Goal: Task Accomplishment & Management: Manage account settings

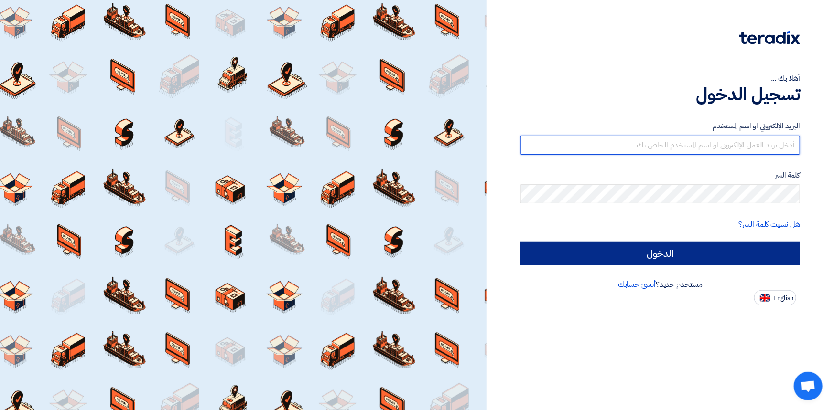
type input "[PERSON_NAME][EMAIL_ADDRESS][PERSON_NAME][DOMAIN_NAME]"
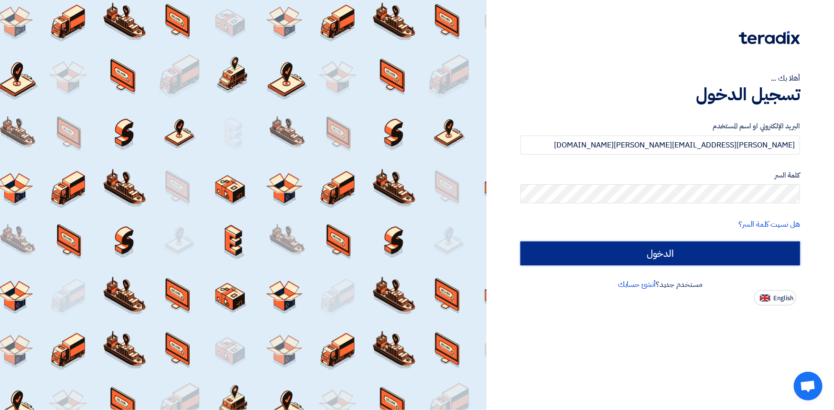
click at [722, 253] on input "الدخول" at bounding box center [659, 254] width 279 height 24
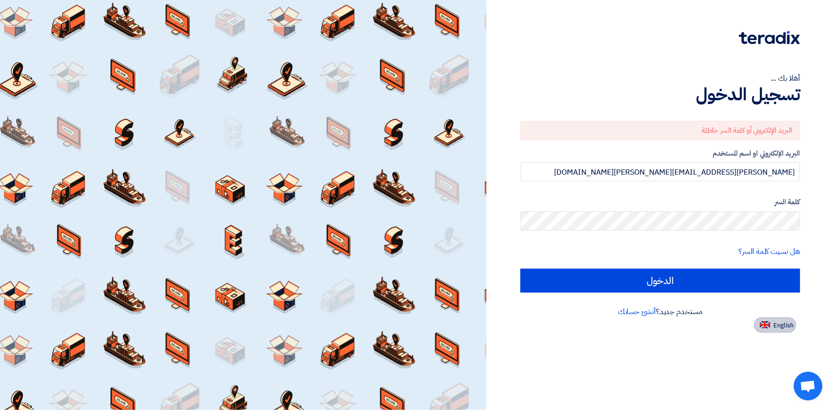
click at [771, 327] on button "English" at bounding box center [775, 325] width 42 height 15
type input "Sign in"
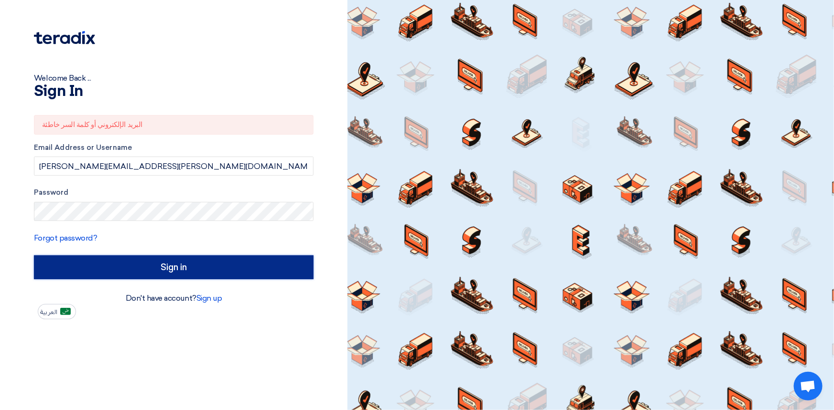
click at [137, 268] on input "Sign in" at bounding box center [173, 268] width 279 height 24
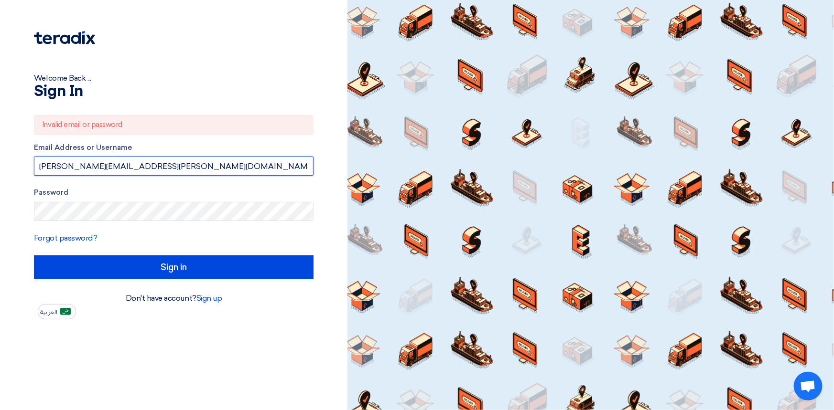
click at [172, 164] on input "[PERSON_NAME][EMAIL_ADDRESS][PERSON_NAME][DOMAIN_NAME]" at bounding box center [173, 166] width 279 height 19
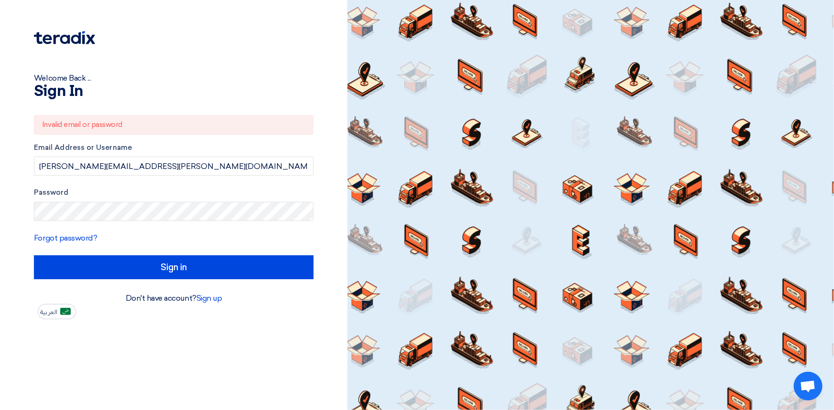
click at [91, 320] on div "Welcome Back ... Sign In Invalid email or password Email Address or Username fa…" at bounding box center [173, 205] width 347 height 410
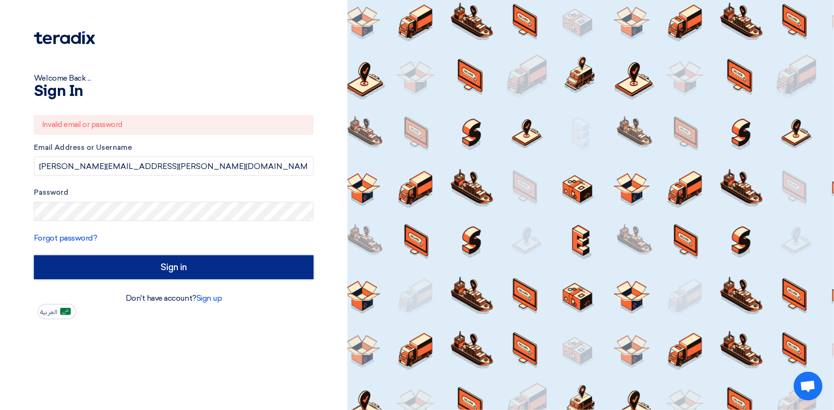
click at [107, 271] on input "Sign in" at bounding box center [173, 268] width 279 height 24
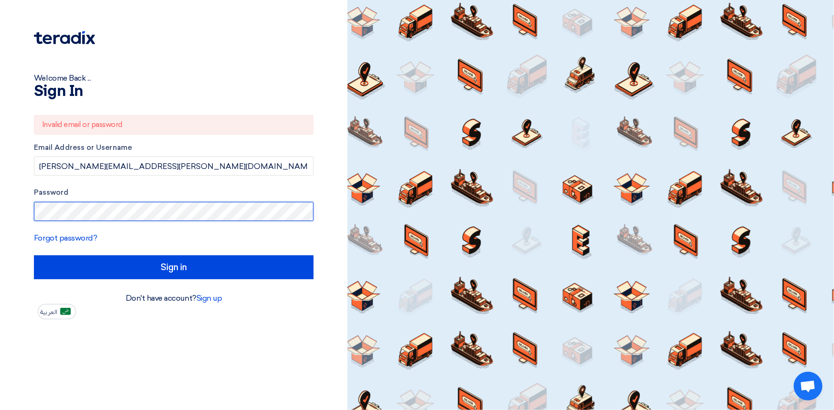
click at [0, 208] on html "Welcome Back ... Sign In Invalid email or password Email Address or Username fa…" at bounding box center [417, 205] width 834 height 410
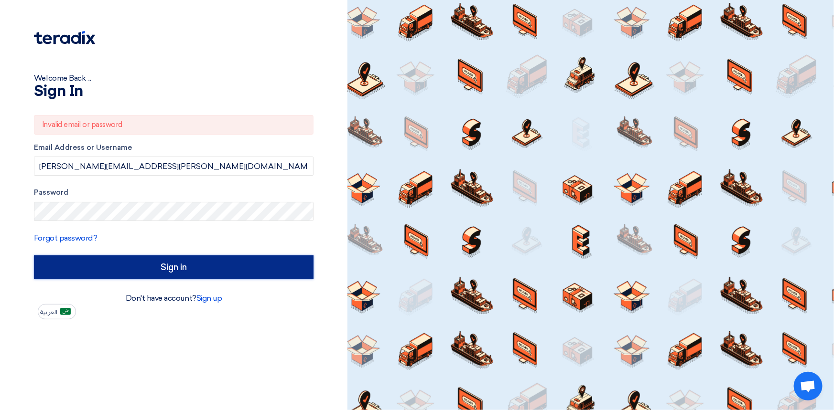
click at [203, 273] on input "Sign in" at bounding box center [173, 268] width 279 height 24
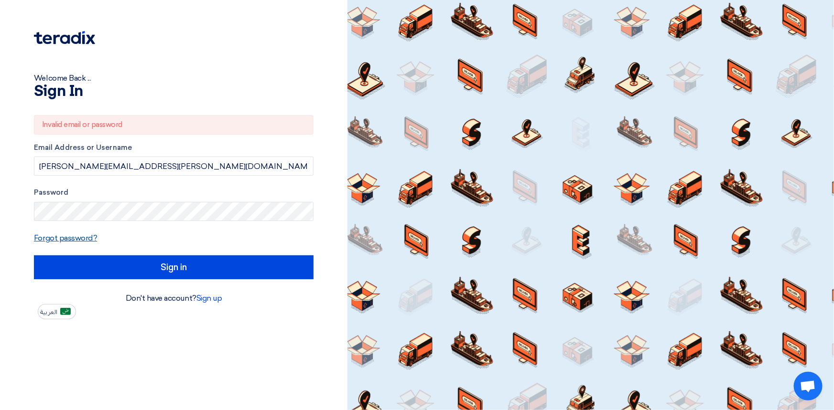
click at [72, 241] on link "Forgot password?" at bounding box center [65, 238] width 63 height 9
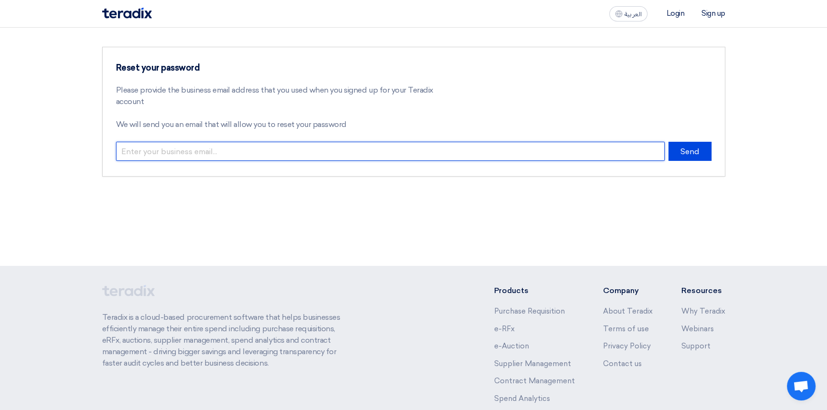
click at [187, 151] on input "email" at bounding box center [390, 151] width 549 height 19
type input "F"
type input "[PERSON_NAME][EMAIL_ADDRESS][PERSON_NAME][DOMAIN_NAME]"
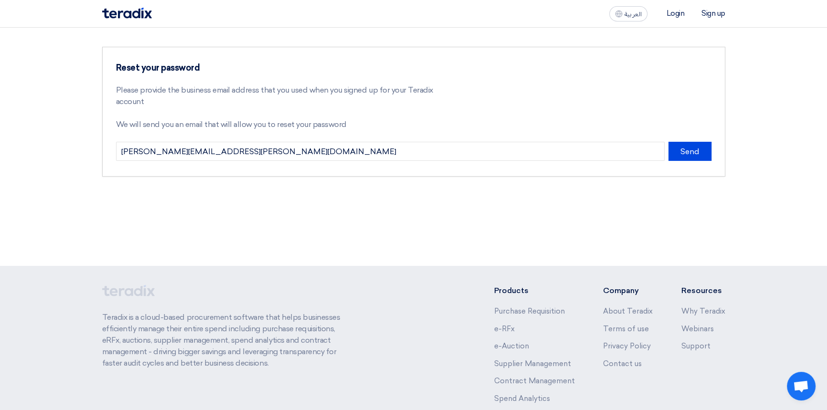
click at [493, 210] on div "Reset your password Please provide the business email address that you used whe…" at bounding box center [413, 147] width 827 height 238
click at [694, 151] on button "Send" at bounding box center [690, 151] width 43 height 19
click at [697, 153] on button "Send" at bounding box center [690, 151] width 43 height 19
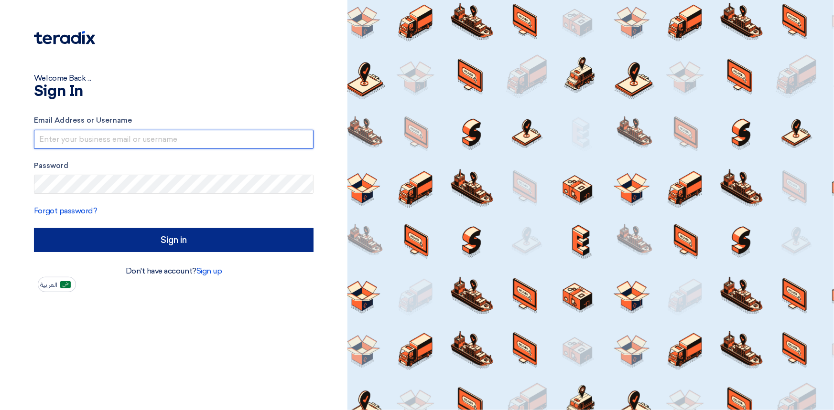
type input "[PERSON_NAME][EMAIL_ADDRESS][PERSON_NAME][DOMAIN_NAME]"
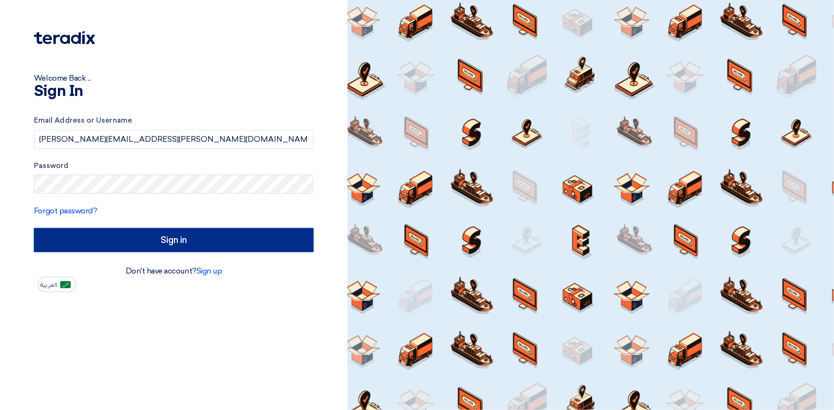
click at [175, 245] on input "Sign in" at bounding box center [173, 240] width 279 height 24
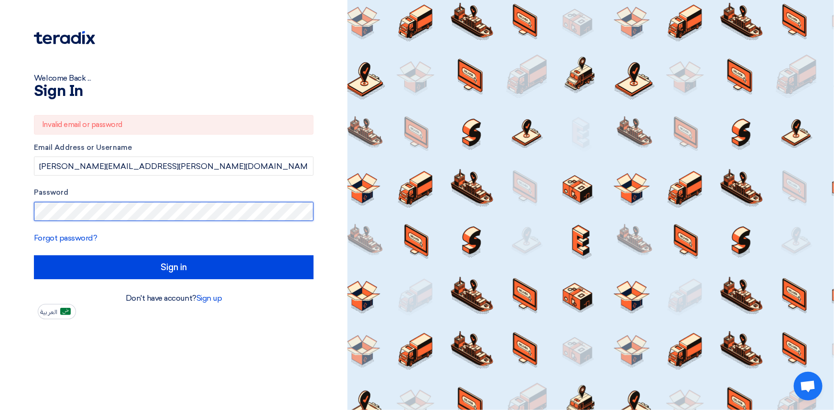
click at [0, 220] on html "Welcome Back ... Sign In Invalid email or password Email Address or Username [P…" at bounding box center [417, 205] width 834 height 410
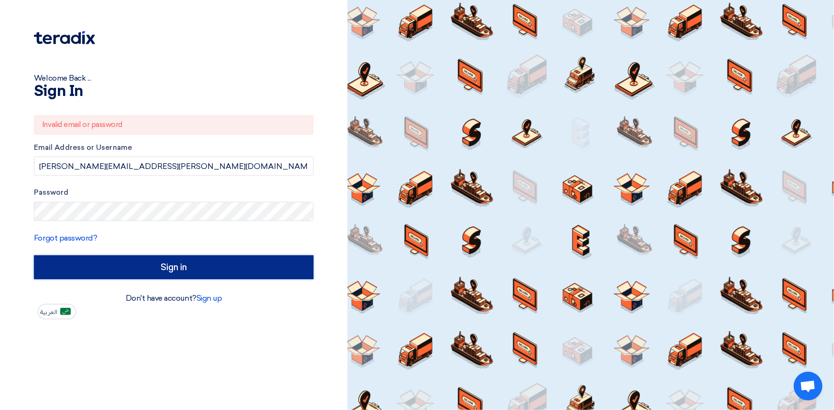
click at [174, 263] on input "Sign in" at bounding box center [173, 268] width 279 height 24
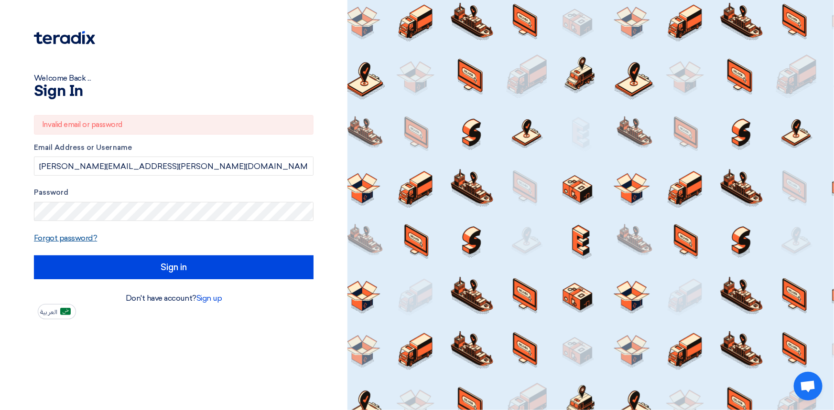
click at [67, 239] on link "Forgot password?" at bounding box center [65, 238] width 63 height 9
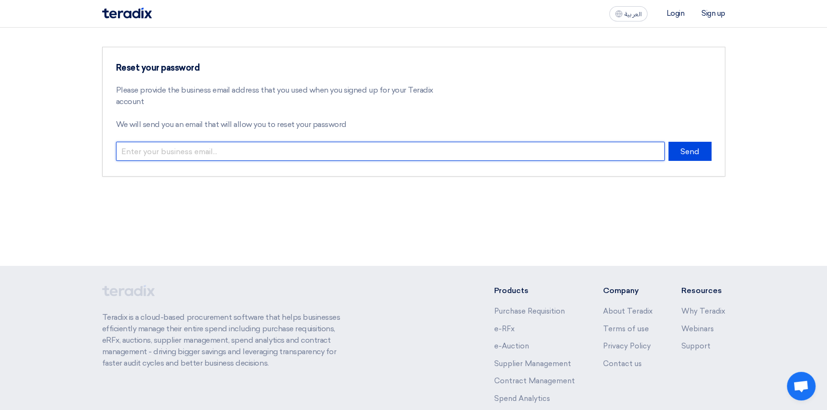
drag, startPoint x: 230, startPoint y: 151, endPoint x: 265, endPoint y: 148, distance: 35.0
click at [230, 151] on input "email" at bounding box center [390, 151] width 549 height 19
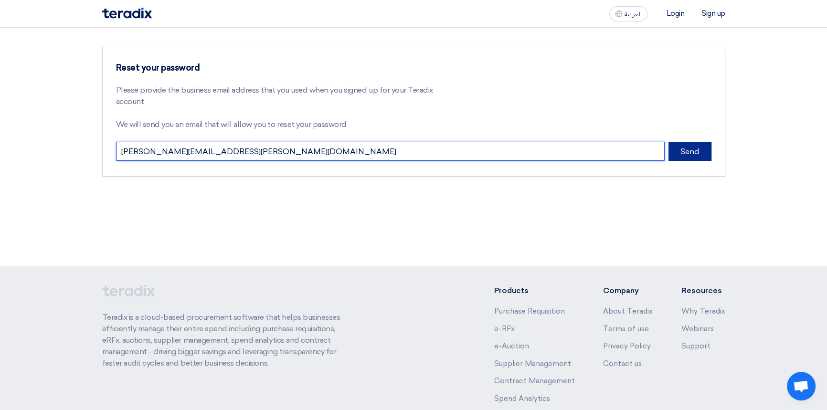
type input "[PERSON_NAME][EMAIL_ADDRESS][PERSON_NAME][DOMAIN_NAME]"
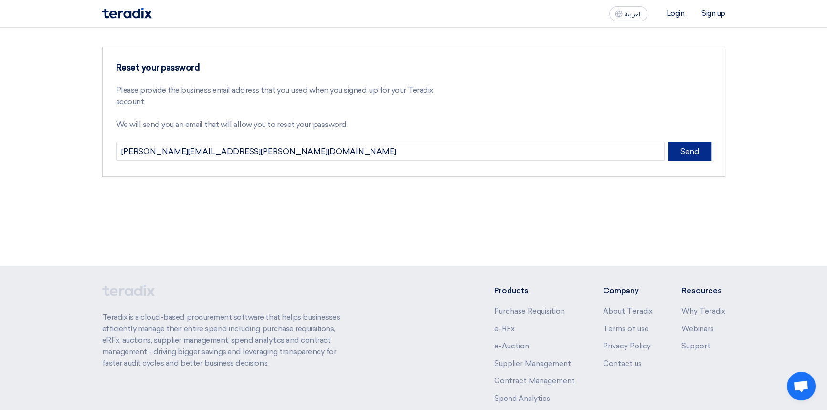
click at [684, 155] on button "Send" at bounding box center [690, 151] width 43 height 19
click at [339, 229] on div "Reset your password Please provide the business email address that you used whe…" at bounding box center [413, 147] width 827 height 238
click at [341, 217] on div "Reset your password Please provide the business email address that you used whe…" at bounding box center [413, 147] width 827 height 238
click at [343, 175] on div "An email has been sent to recover your account" at bounding box center [280, 171] width 328 height 20
click at [324, 226] on div "Reset your password Please provide the business email address that you used whe…" at bounding box center [413, 147] width 827 height 238
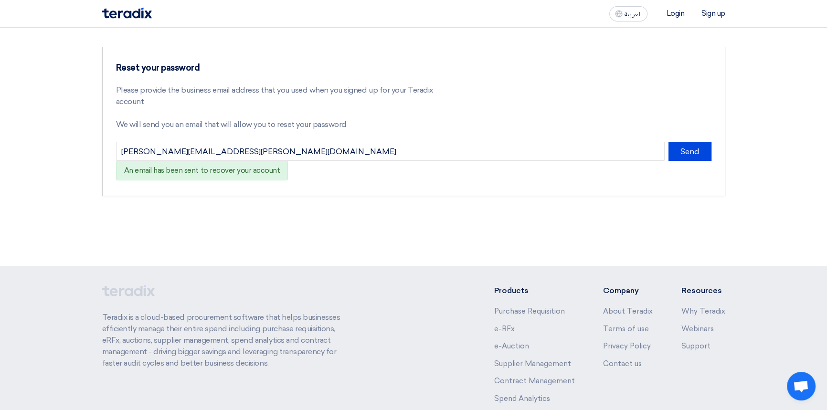
click at [267, 224] on div "Reset your password Please provide the business email address that you used whe…" at bounding box center [413, 147] width 827 height 238
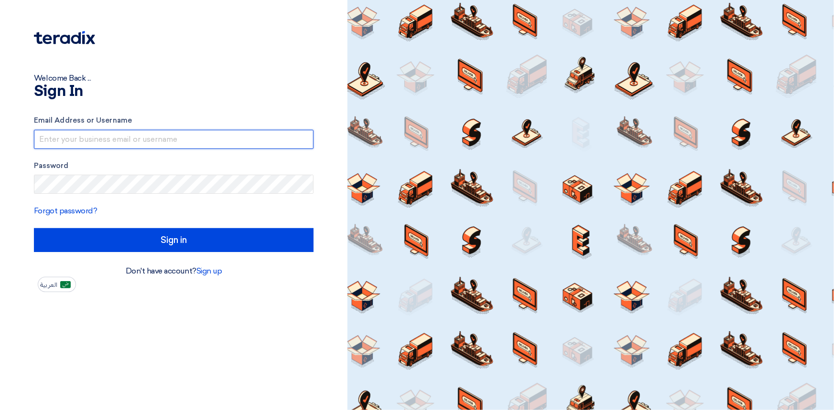
type input "[PERSON_NAME][EMAIL_ADDRESS][PERSON_NAME][DOMAIN_NAME]"
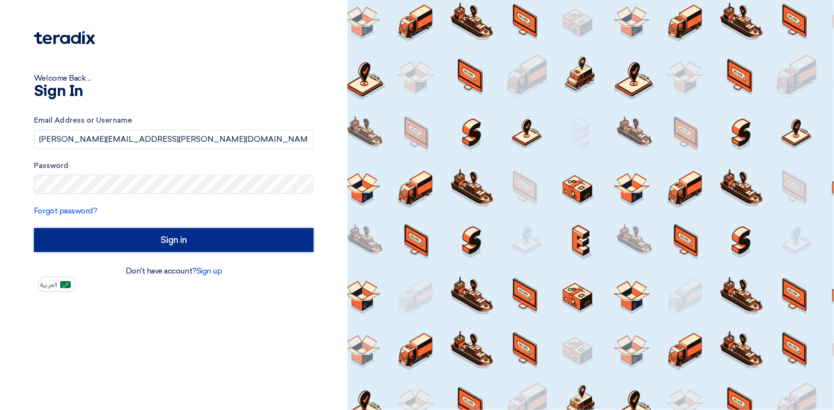
click at [165, 243] on input "Sign in" at bounding box center [173, 240] width 279 height 24
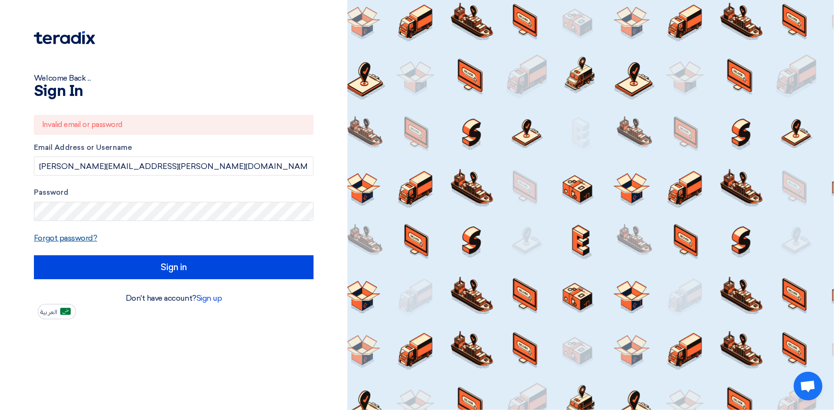
click at [57, 238] on link "Forgot password?" at bounding box center [65, 238] width 63 height 9
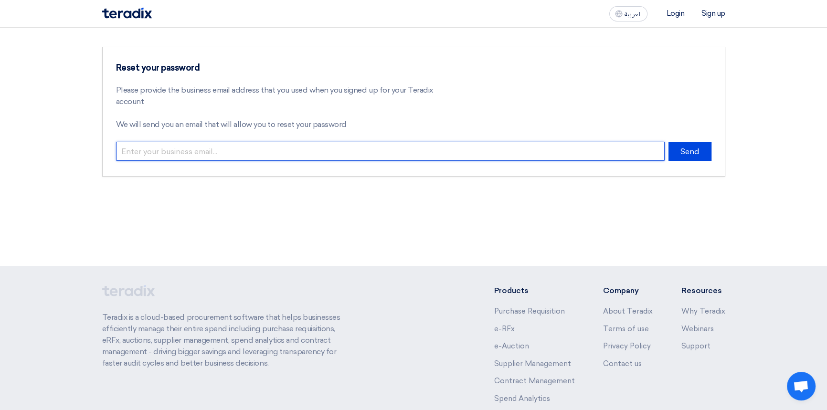
click at [203, 153] on input "email" at bounding box center [390, 151] width 549 height 19
type input "[PERSON_NAME][EMAIL_ADDRESS][PERSON_NAME][DOMAIN_NAME]"
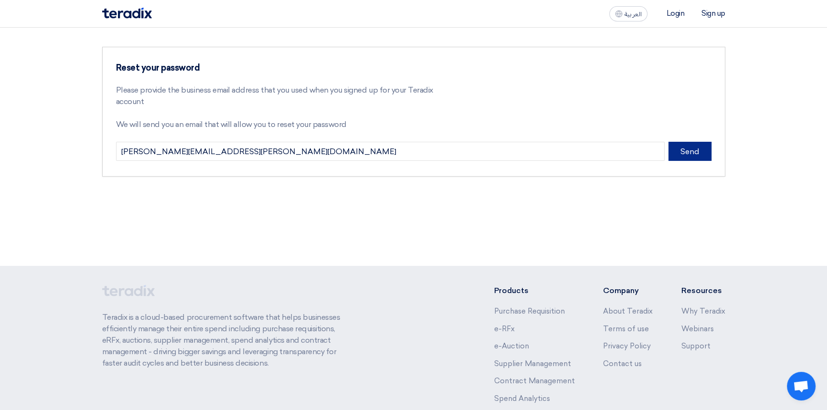
click at [683, 158] on button "Send" at bounding box center [690, 151] width 43 height 19
